Goal: Task Accomplishment & Management: Use online tool/utility

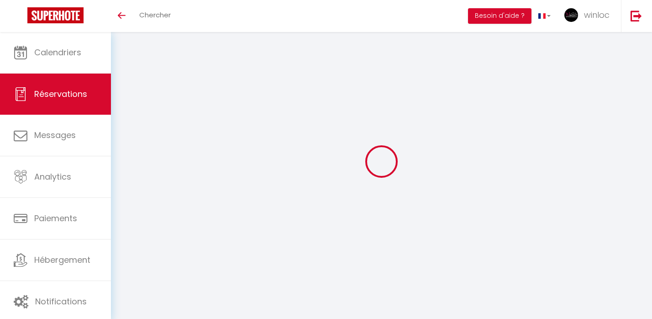
select select
checkbox input "false"
select select
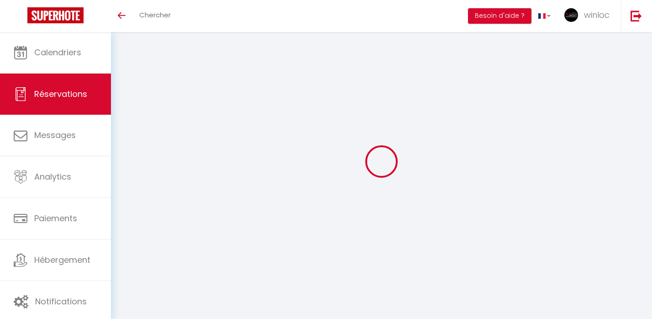
select select
checkbox input "false"
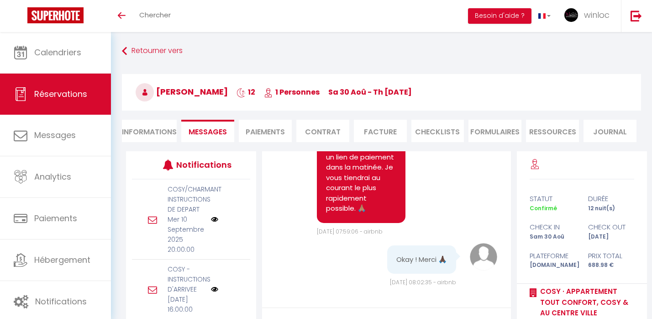
scroll to position [12300, 0]
click at [268, 122] on li "Paiements" at bounding box center [265, 131] width 53 height 22
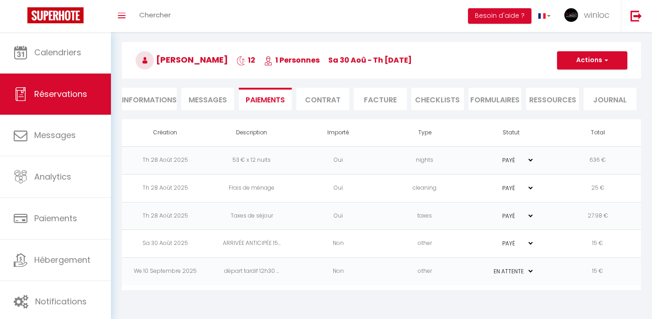
scroll to position [32, 0]
click at [596, 53] on button "Actions" at bounding box center [592, 60] width 70 height 18
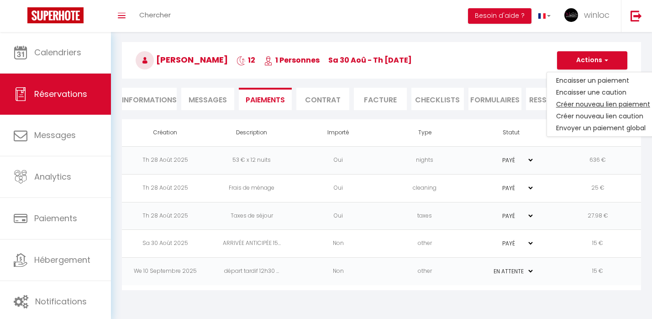
click at [590, 106] on link "Créer nouveau lien paiement" at bounding box center [603, 104] width 112 height 12
select select "nights"
type input "[EMAIL_ADDRESS][DOMAIN_NAME]"
select select "4585"
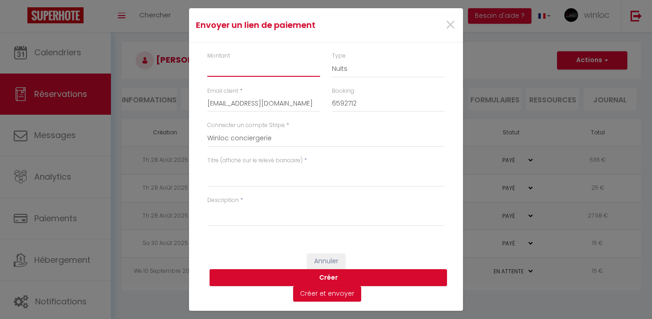
click at [283, 74] on input "Montant" at bounding box center [263, 68] width 113 height 16
type input "10"
select select "other"
click at [218, 187] on div "Titre (affiché sur le relevé bancaire) *" at bounding box center [325, 176] width 249 height 40
click at [219, 183] on textarea "Titre (affiché sur le relevé bancaire)" at bounding box center [325, 176] width 237 height 22
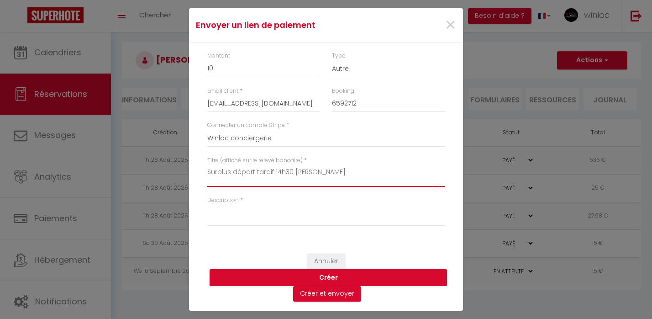
click at [237, 176] on textarea "Surplus départ tardif 14h30 [PERSON_NAME]" at bounding box center [325, 176] width 237 height 22
type textarea "Surplus départ tardif 14h30 [PERSON_NAME]"
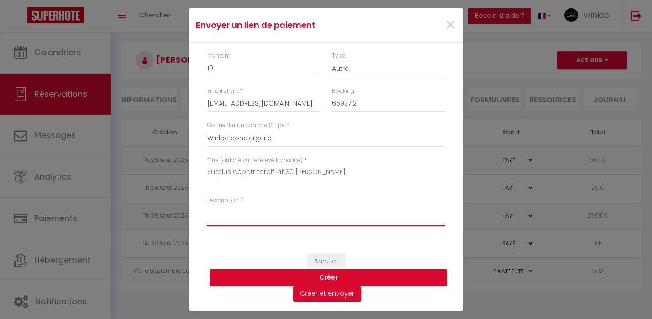
click at [234, 220] on textarea "Description" at bounding box center [325, 215] width 237 height 22
paste textarea "Surplus départ tardif 14h30 [PERSON_NAME]"
type textarea "Surplus départ tardif 14h30 [PERSON_NAME]"
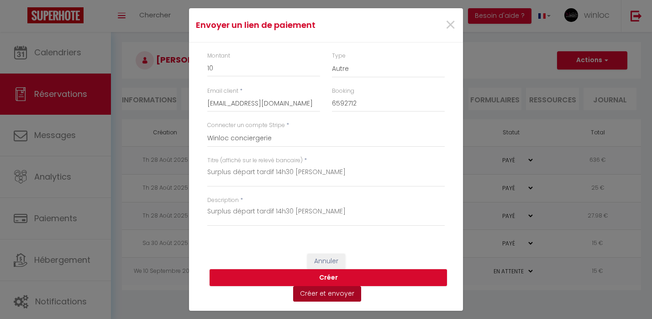
click at [316, 295] on button "Créer et envoyer" at bounding box center [327, 294] width 68 height 16
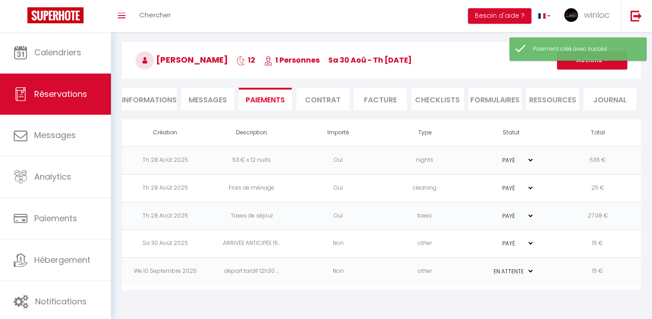
type input "[EMAIL_ADDRESS][DOMAIN_NAME]"
type input "Payment request"
type textarea "Hi, We invite you to click on the link below to make the payment: Title : Surpl…"
select select "0"
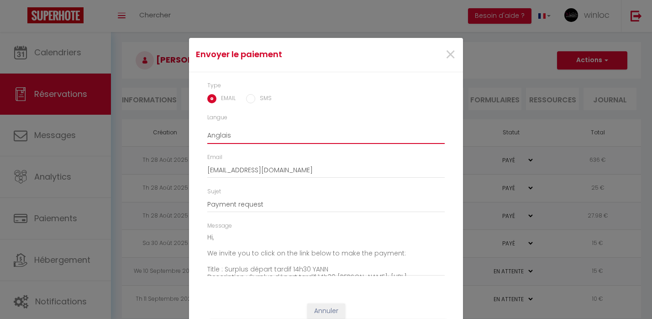
select select "fr"
type input "Demande de paiement"
type textarea "Bonjour, Nous vous invitons à cliquer sur le lien ci-dessous pour effectuer le …"
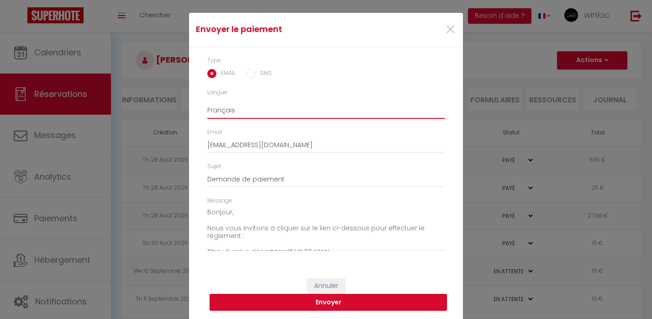
scroll to position [25, 0]
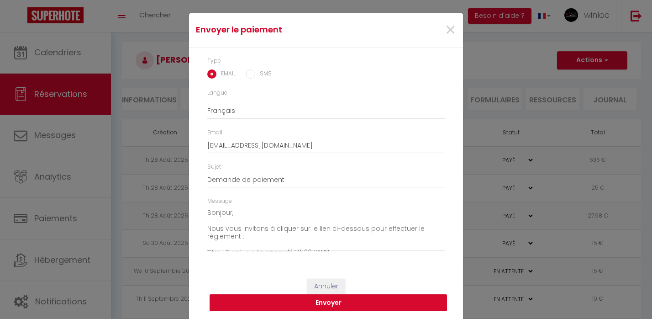
click at [299, 302] on button "Envoyer" at bounding box center [327, 302] width 237 height 17
click at [450, 29] on span "×" at bounding box center [450, 29] width 11 height 27
